Goal: Information Seeking & Learning: Learn about a topic

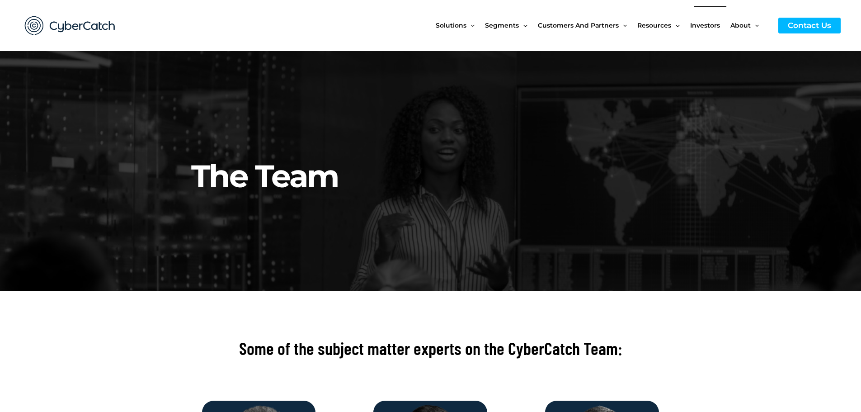
click at [715, 27] on span "Investors" at bounding box center [705, 25] width 30 height 38
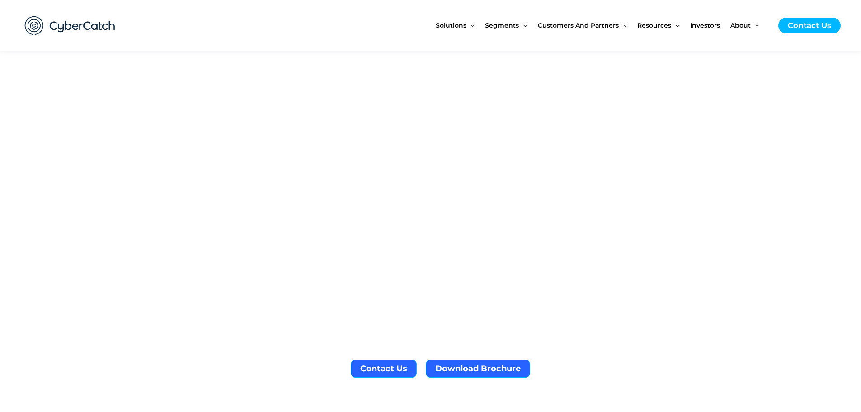
scroll to position [362, 0]
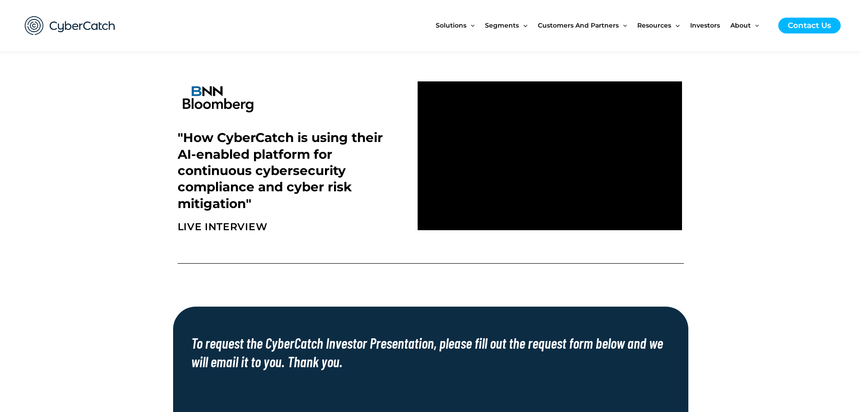
scroll to position [271, 0]
